Goal: Check status: Check status

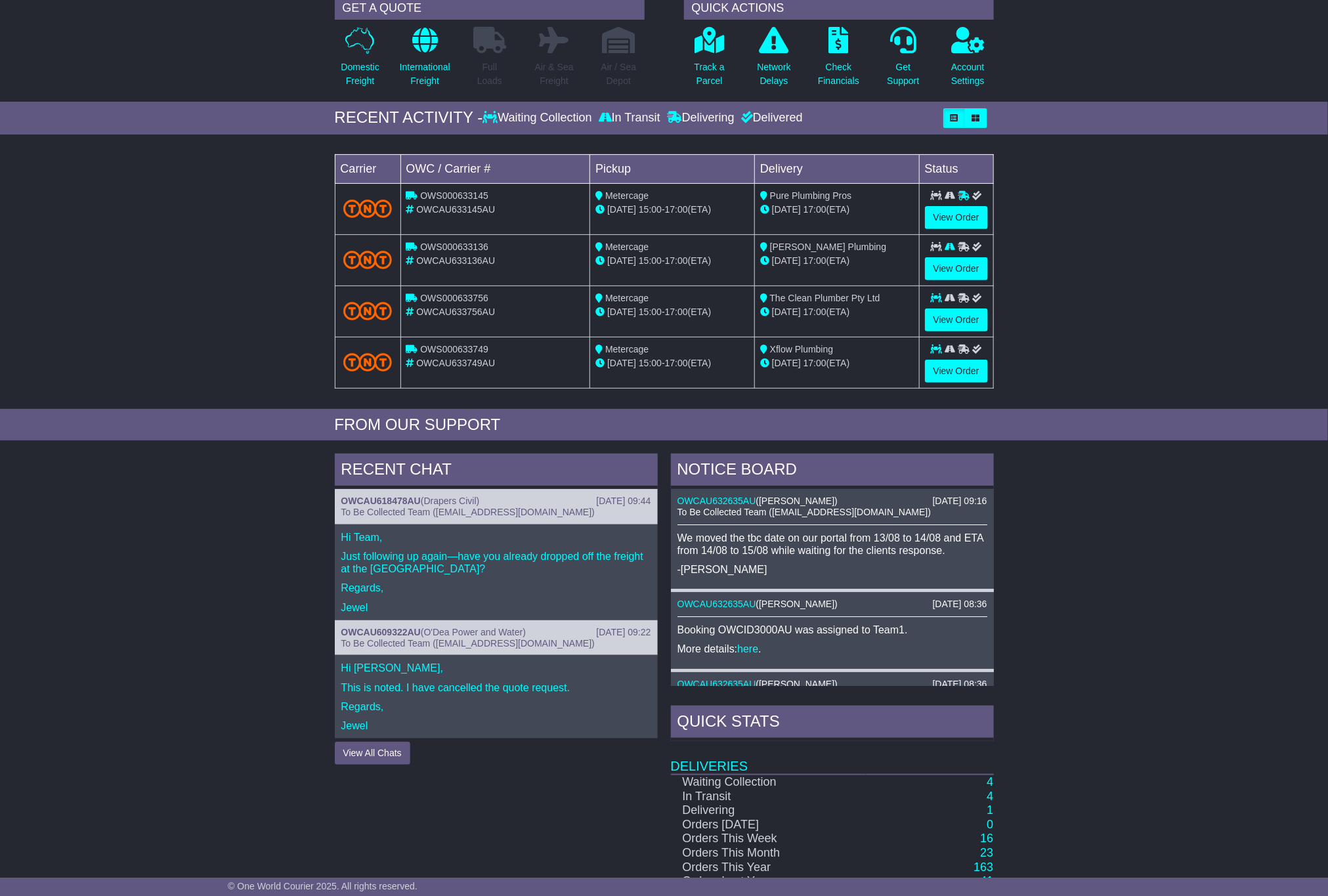
scroll to position [254, 0]
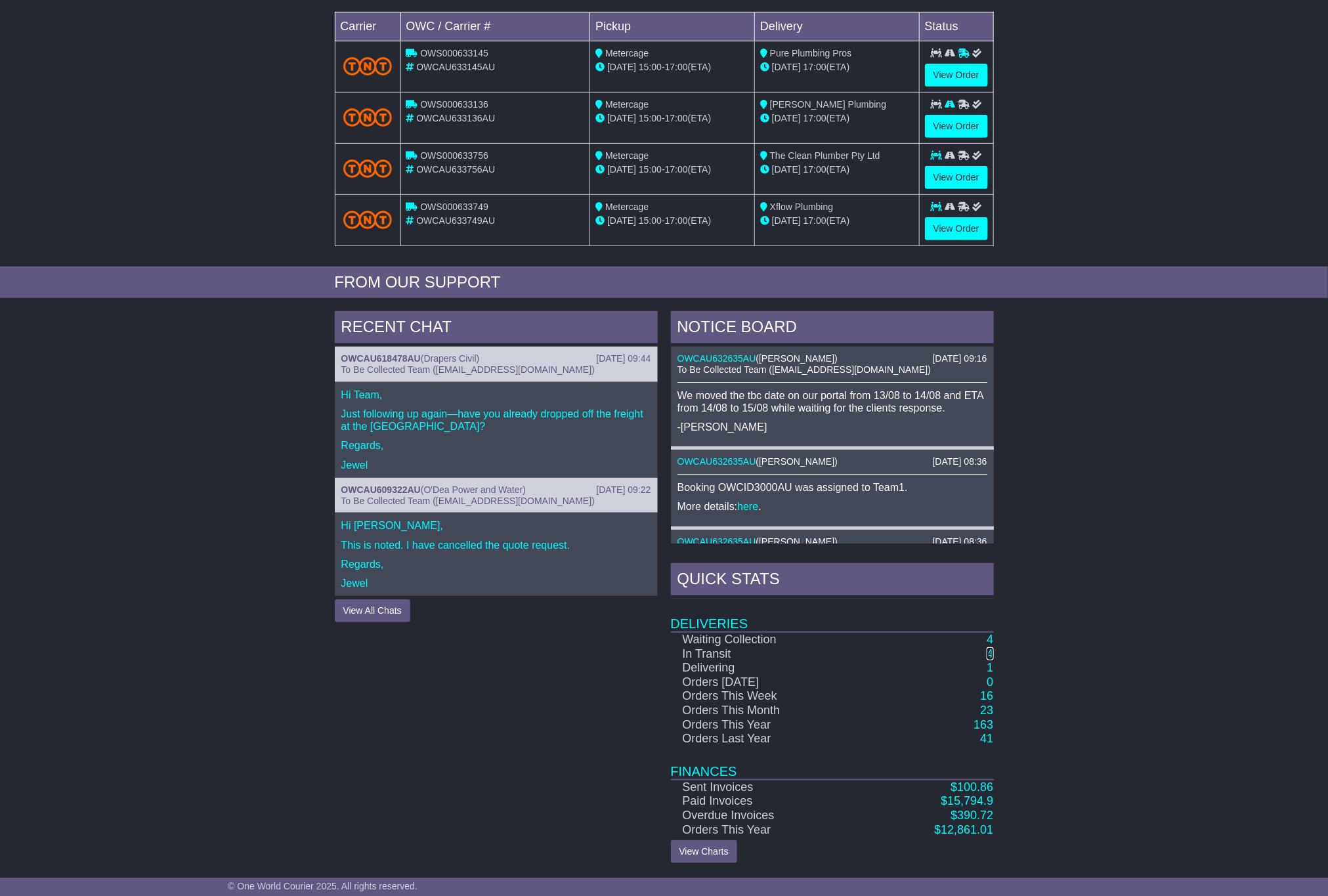
click at [990, 652] on link "4" at bounding box center [990, 654] width 7 height 13
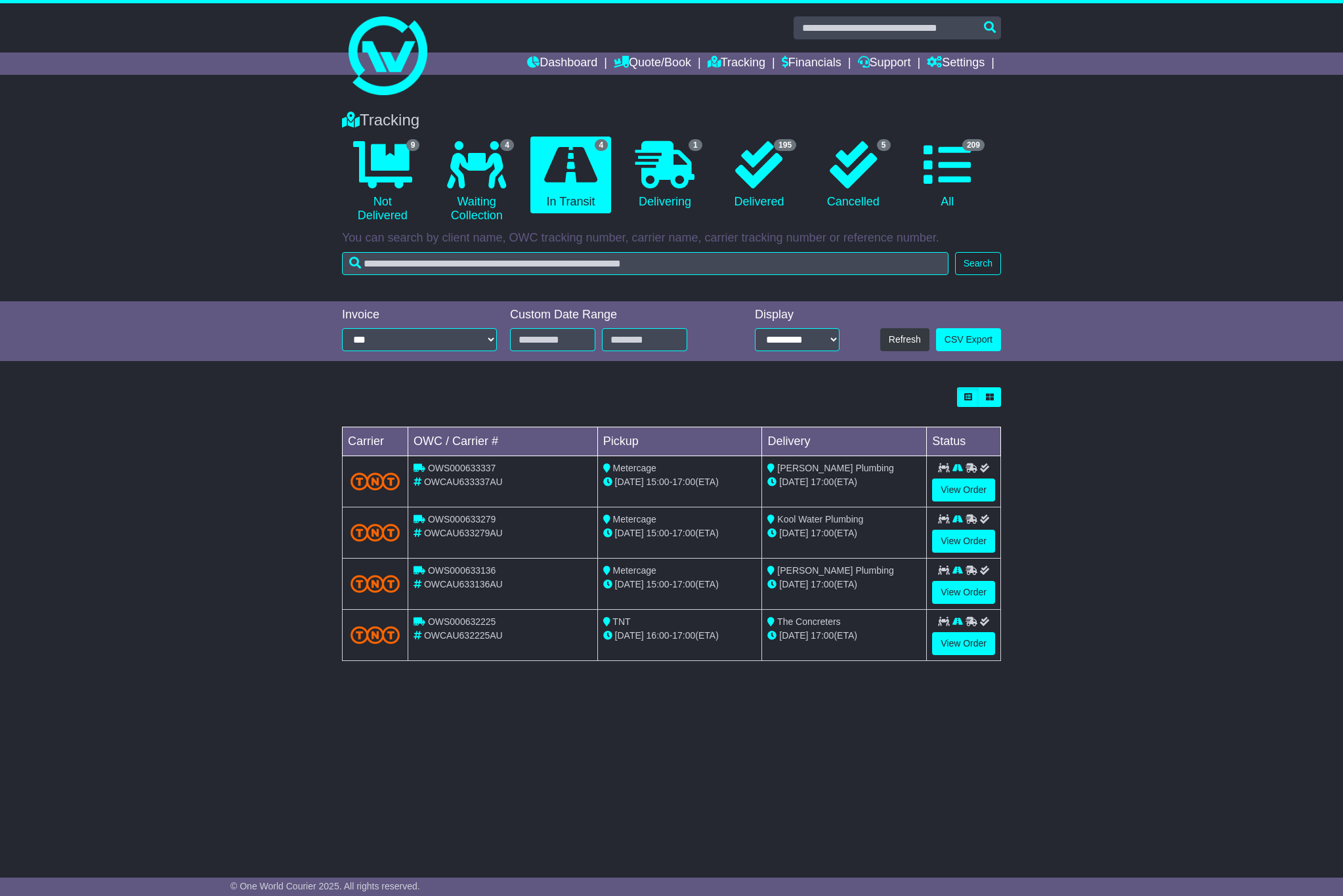
click at [1199, 362] on div "Tracking 9 Not Delivered 4 Waiting Collection 4 In Transit 1 Delivering 195 5" at bounding box center [672, 477] width 1343 height 758
click at [955, 500] on link "View Order" at bounding box center [963, 489] width 63 height 23
click at [1147, 505] on div "Loading... No bookings found Carrier OWC / Carrier # Pickup Delivery Status OWS…" at bounding box center [672, 531] width 1343 height 300
click at [677, 201] on link "1 Delivering" at bounding box center [664, 175] width 81 height 77
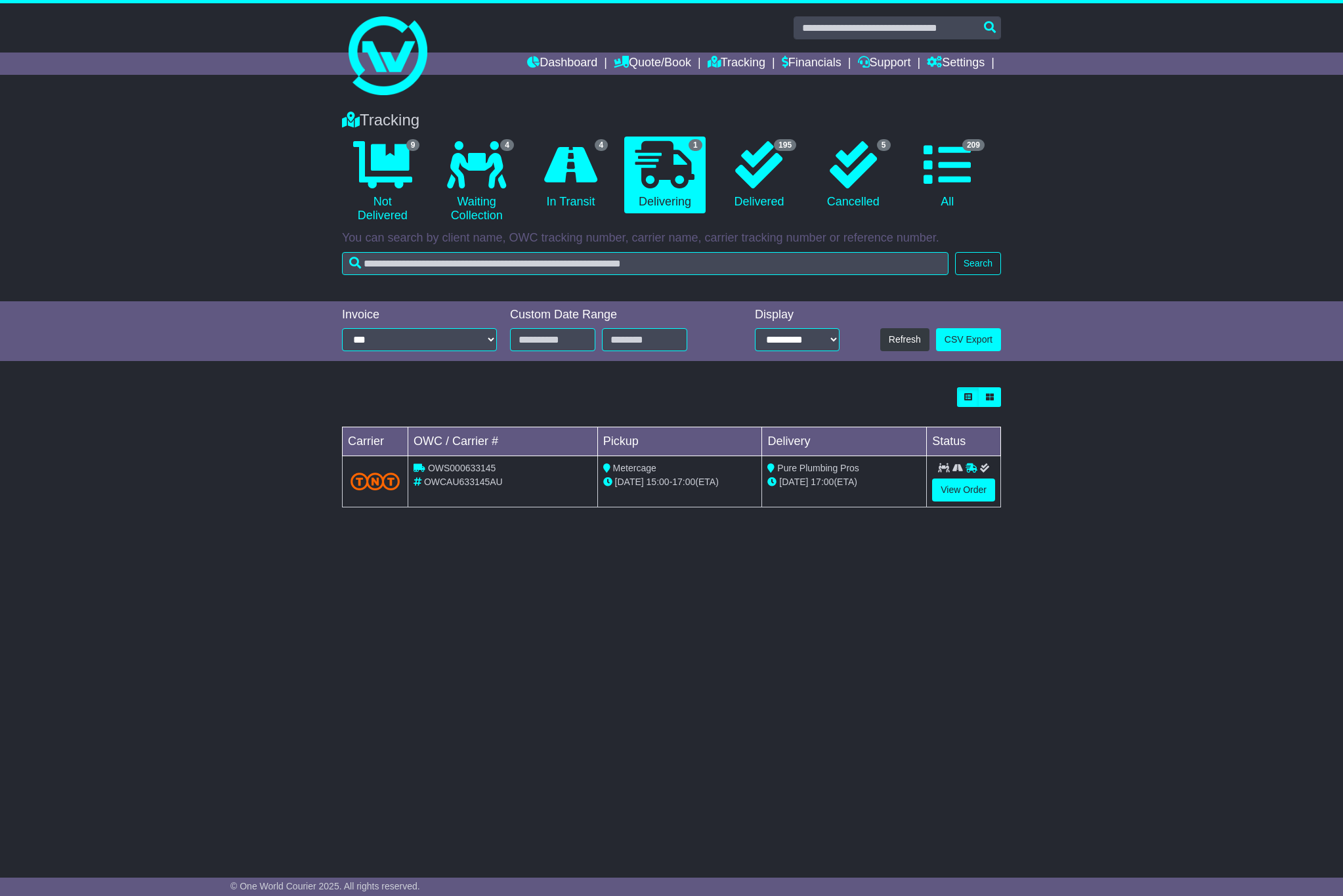
click at [1227, 451] on div "Loading... No bookings found Carrier OWC / Carrier # Pickup Delivery Status OWS…" at bounding box center [672, 454] width 1343 height 147
click at [492, 198] on link "4 Waiting Collection" at bounding box center [476, 182] width 81 height 91
